Goal: Use online tool/utility: Utilize a website feature to perform a specific function

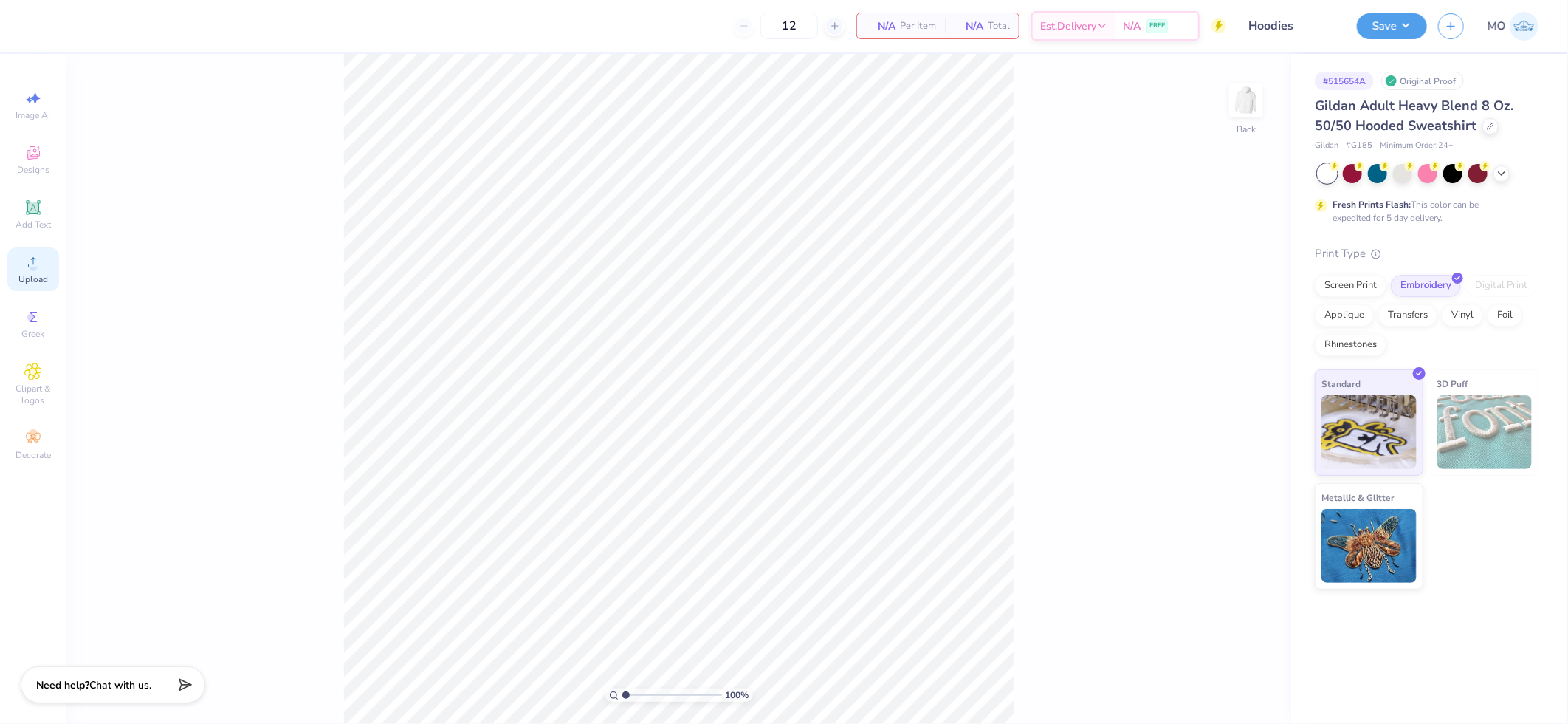
click at [39, 272] on div "Upload" at bounding box center [33, 269] width 51 height 44
click at [1246, 322] on input "12.00" at bounding box center [1236, 320] width 53 height 21
type input "4.00"
type input "1.07"
click at [1236, 371] on input "3.26" at bounding box center [1236, 374] width 53 height 21
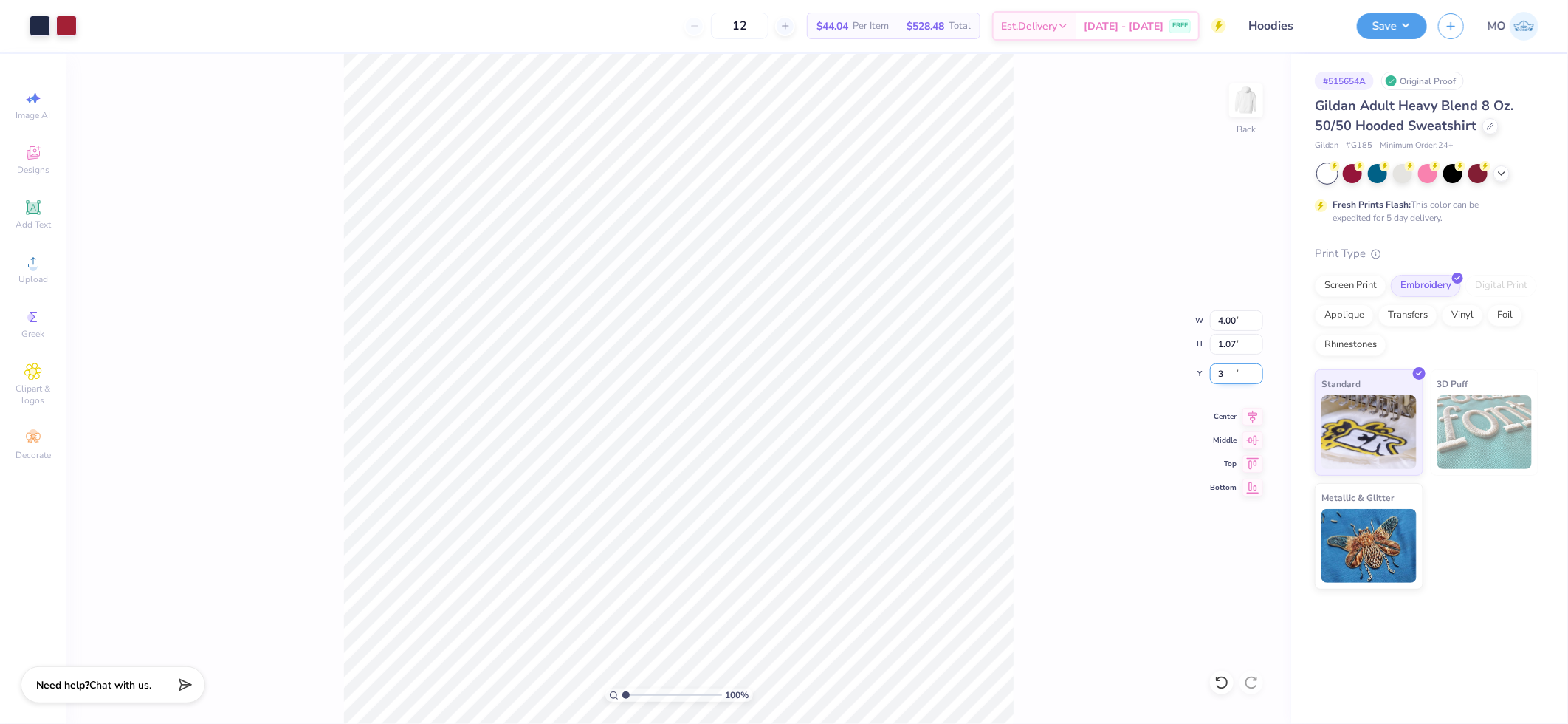
type input "3.00"
click at [1377, 33] on button "Save" at bounding box center [1391, 24] width 70 height 26
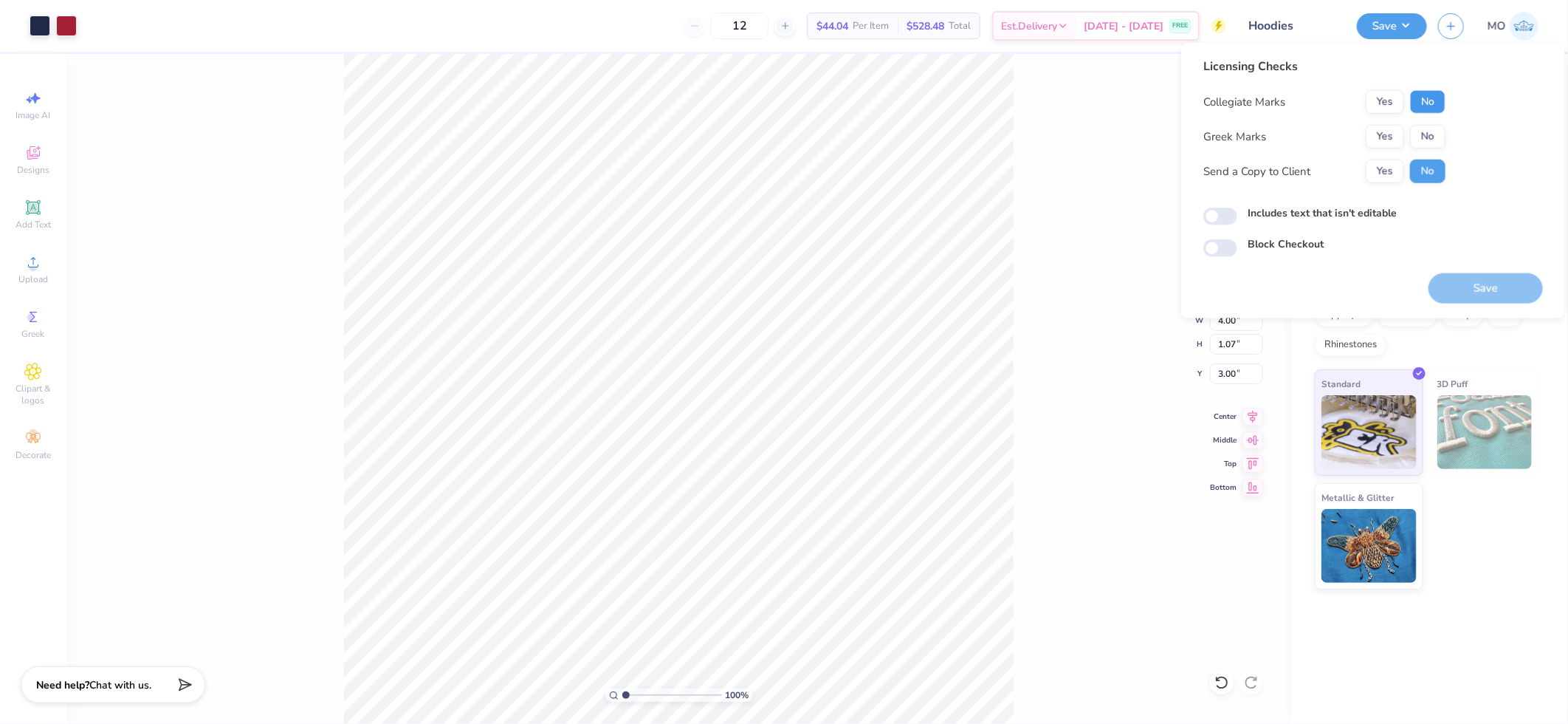
click at [1428, 99] on button "No" at bounding box center [1427, 102] width 35 height 24
click at [1432, 137] on button "No" at bounding box center [1427, 136] width 35 height 24
click at [1227, 215] on input "Includes text that isn't editable" at bounding box center [1220, 216] width 34 height 18
checkbox input "true"
click at [1469, 285] on button "Save" at bounding box center [1486, 289] width 114 height 30
